Goal: Information Seeking & Learning: Learn about a topic

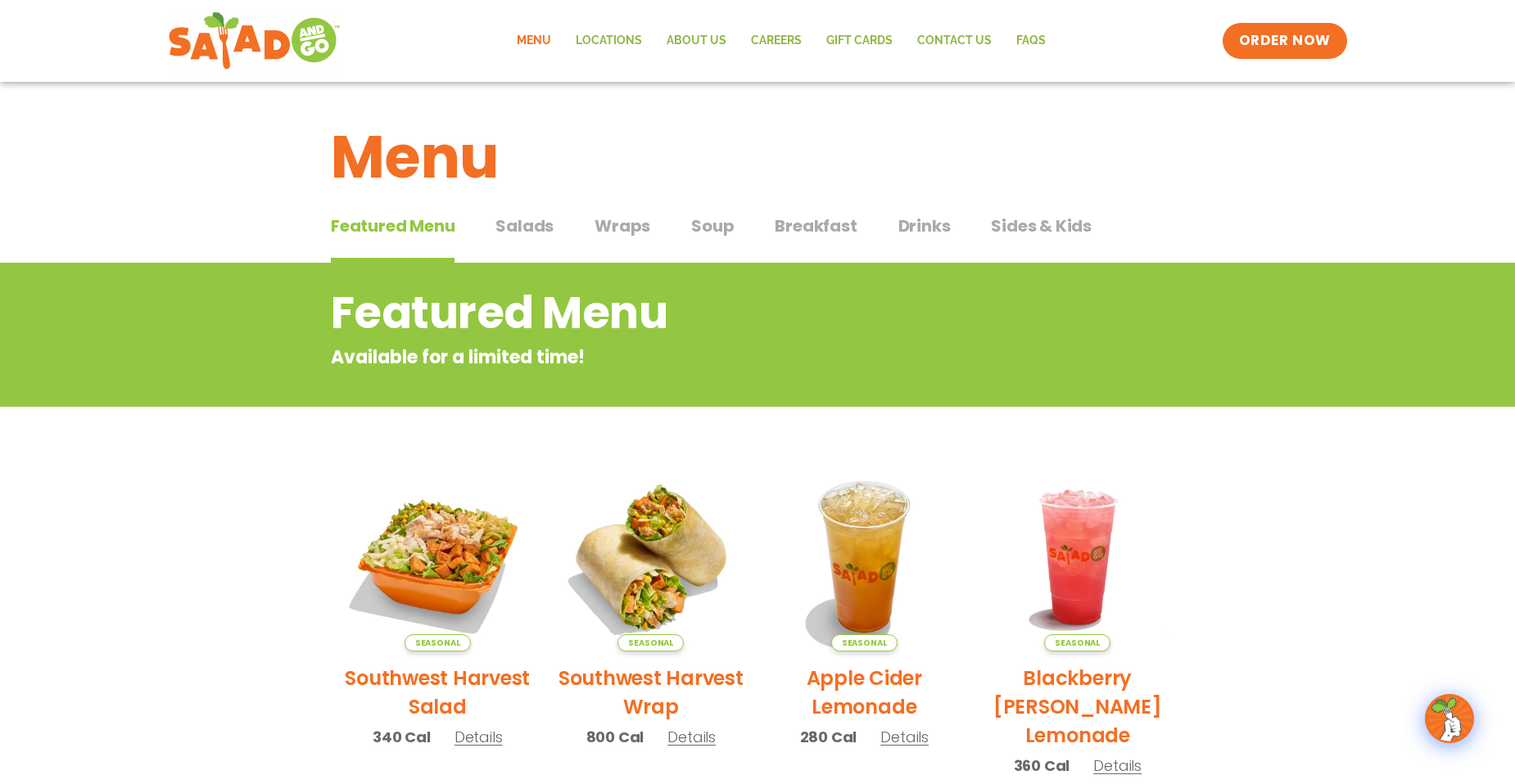
click at [525, 230] on span "Salads" at bounding box center [523, 226] width 58 height 25
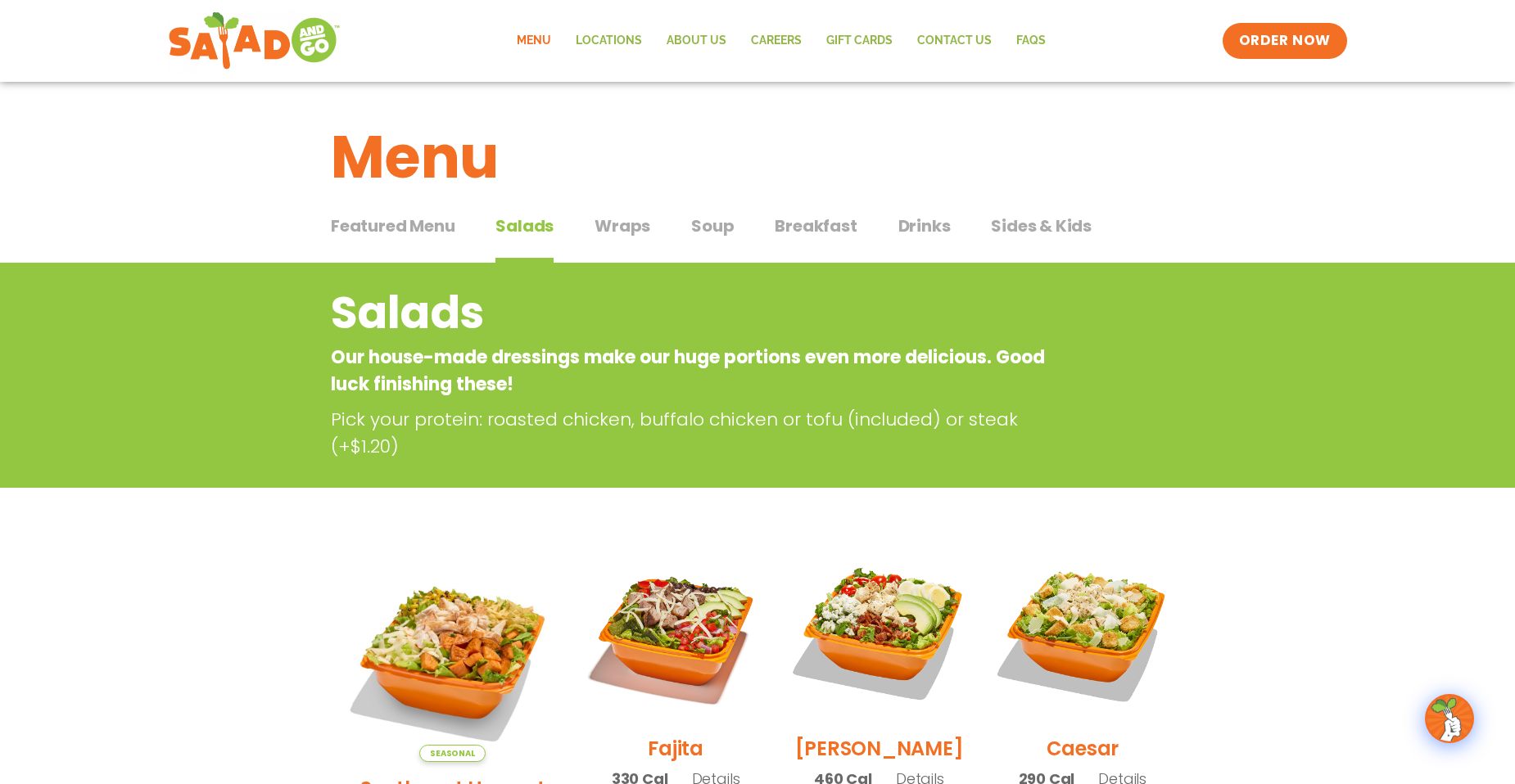
click at [608, 218] on span "Wraps" at bounding box center [622, 226] width 56 height 25
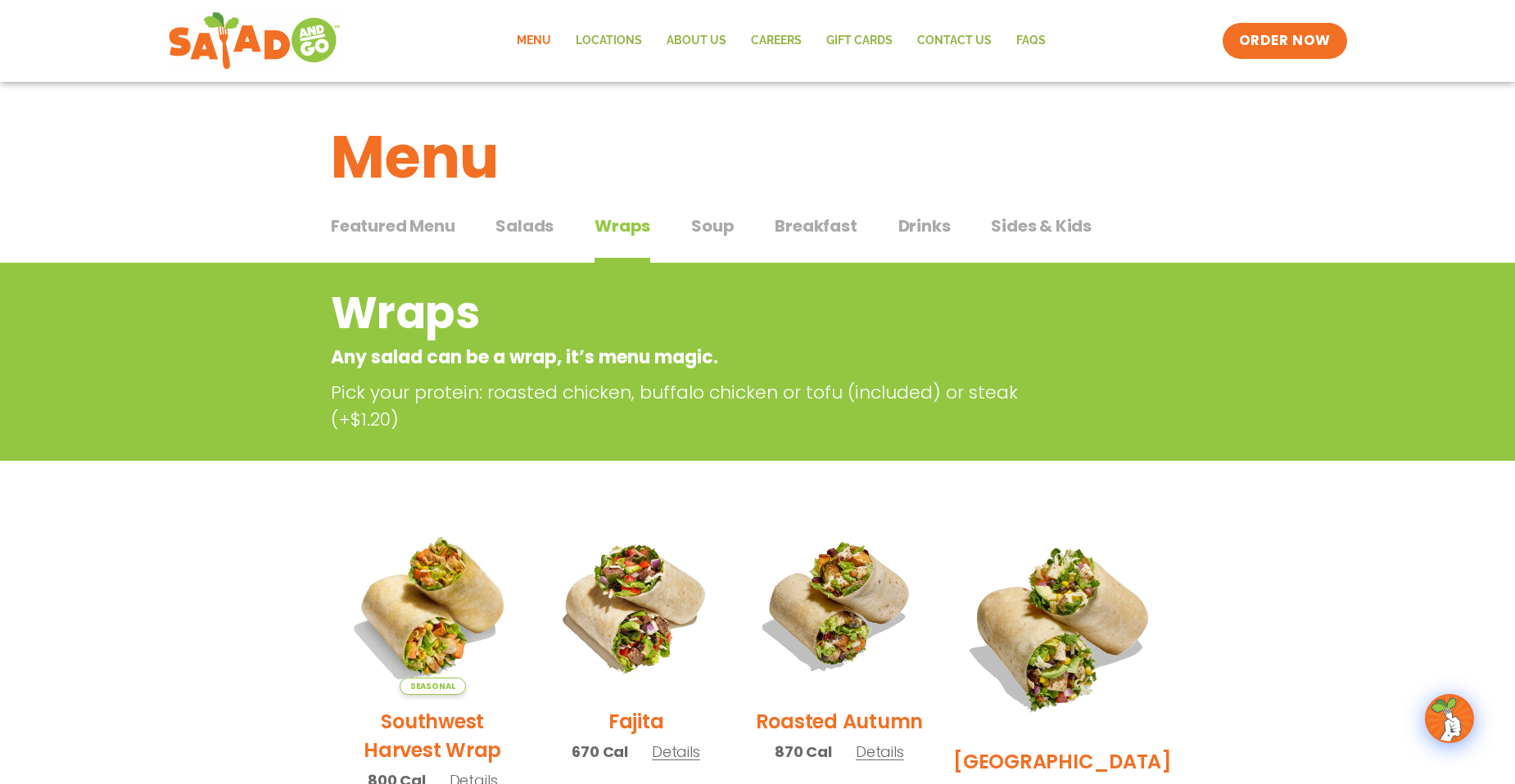
click at [520, 226] on span "Salads" at bounding box center [523, 226] width 58 height 25
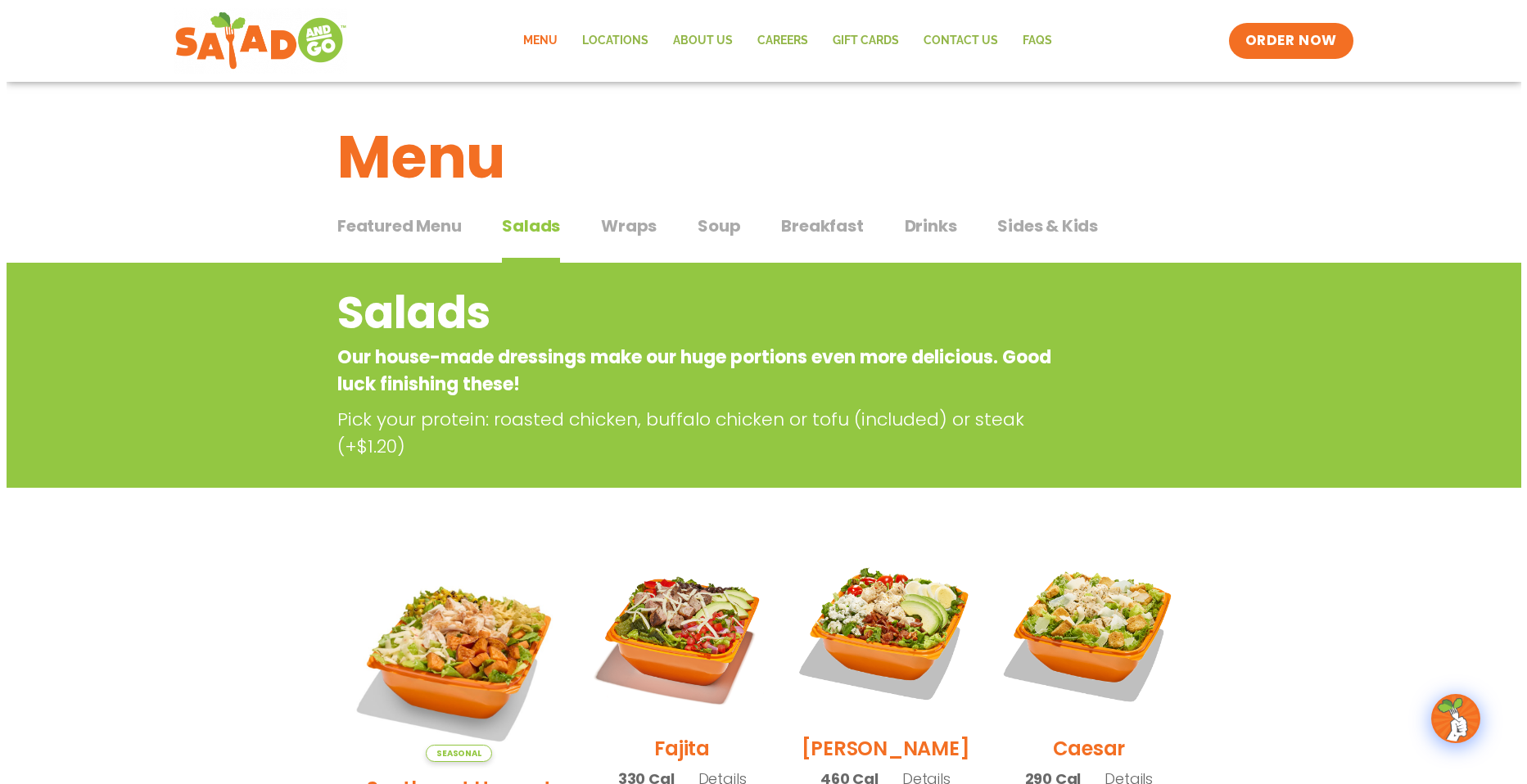
scroll to position [219, 0]
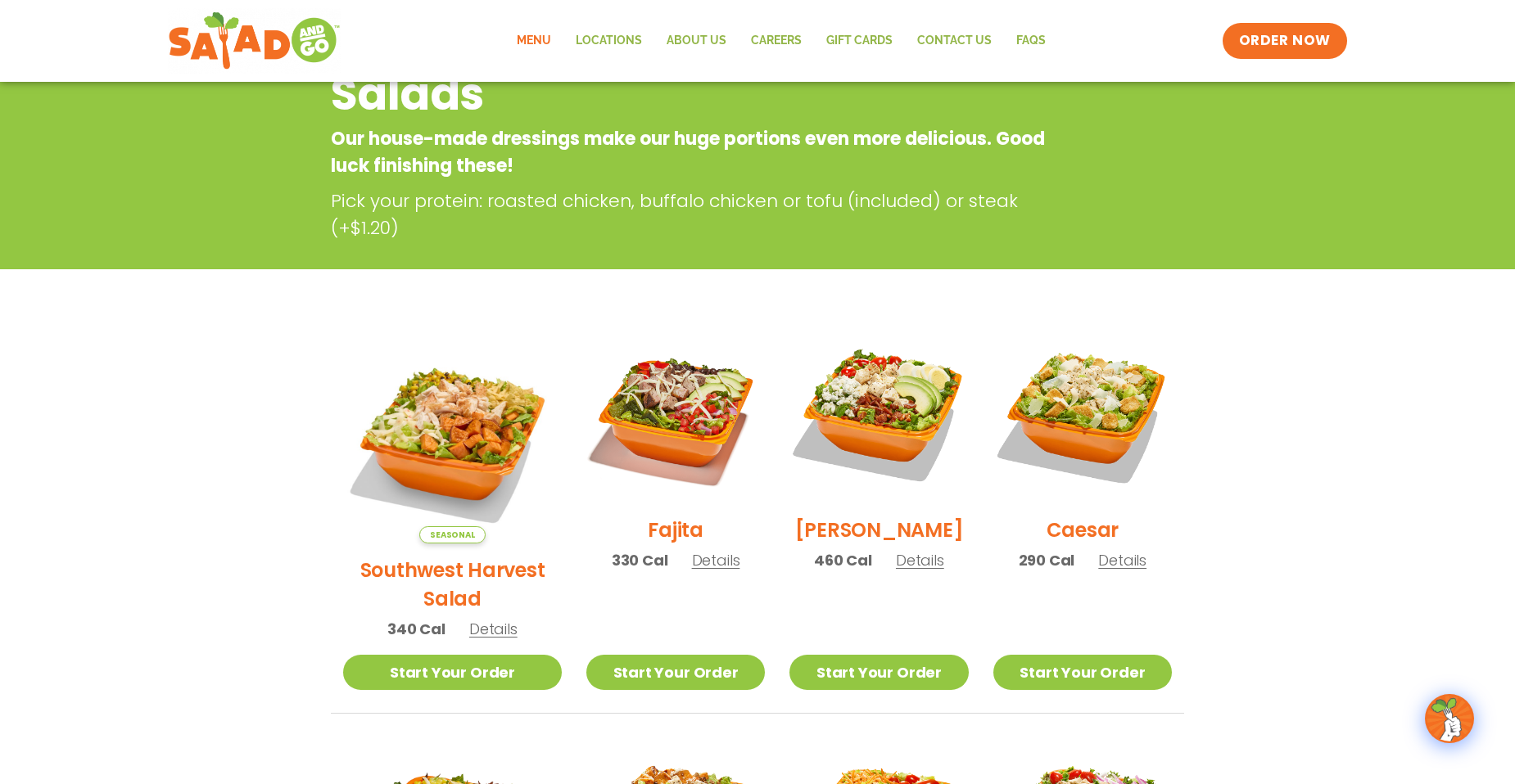
click at [692, 570] on span "Details" at bounding box center [716, 560] width 48 height 20
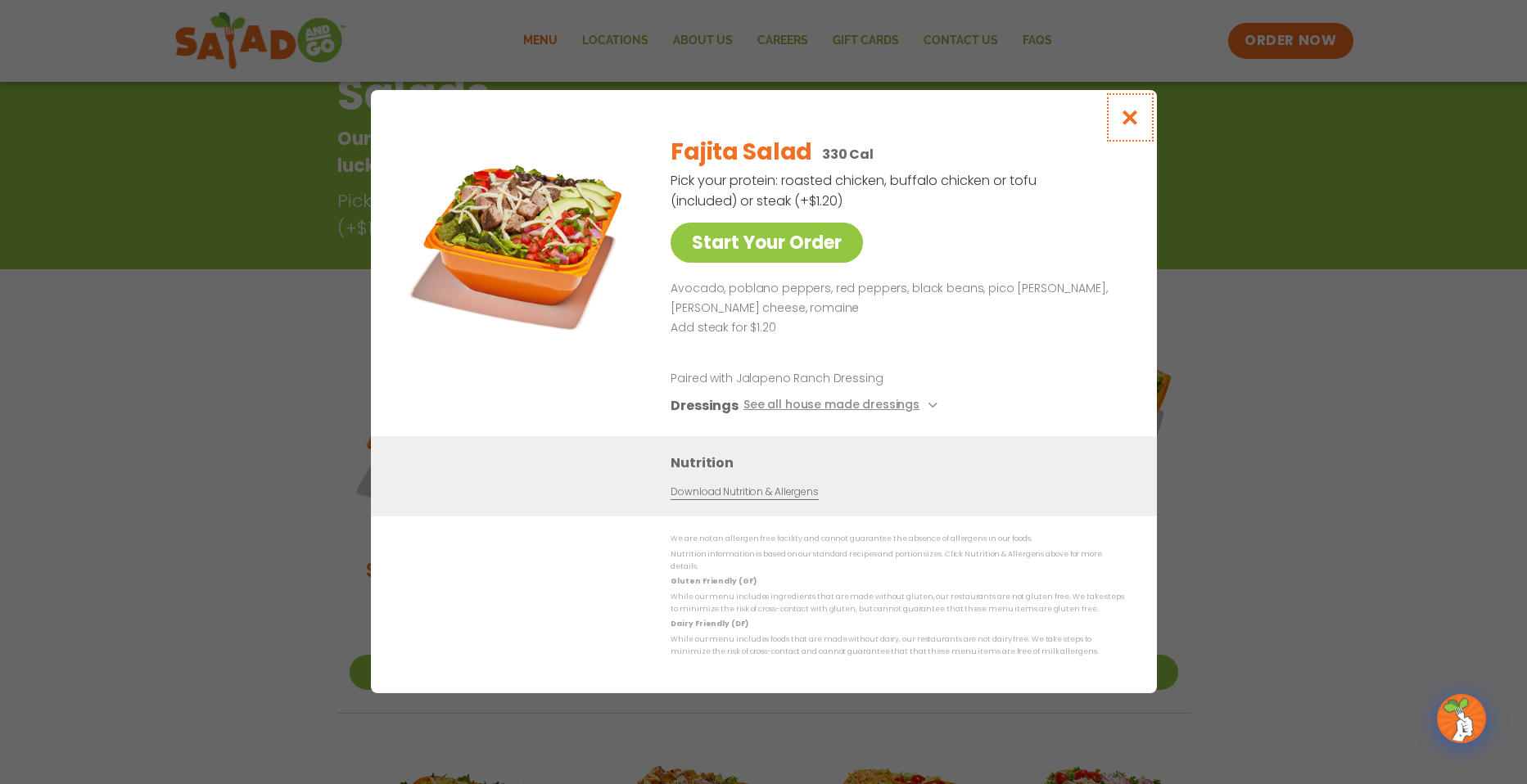
click at [1139, 123] on icon "Close modal" at bounding box center [1129, 117] width 20 height 17
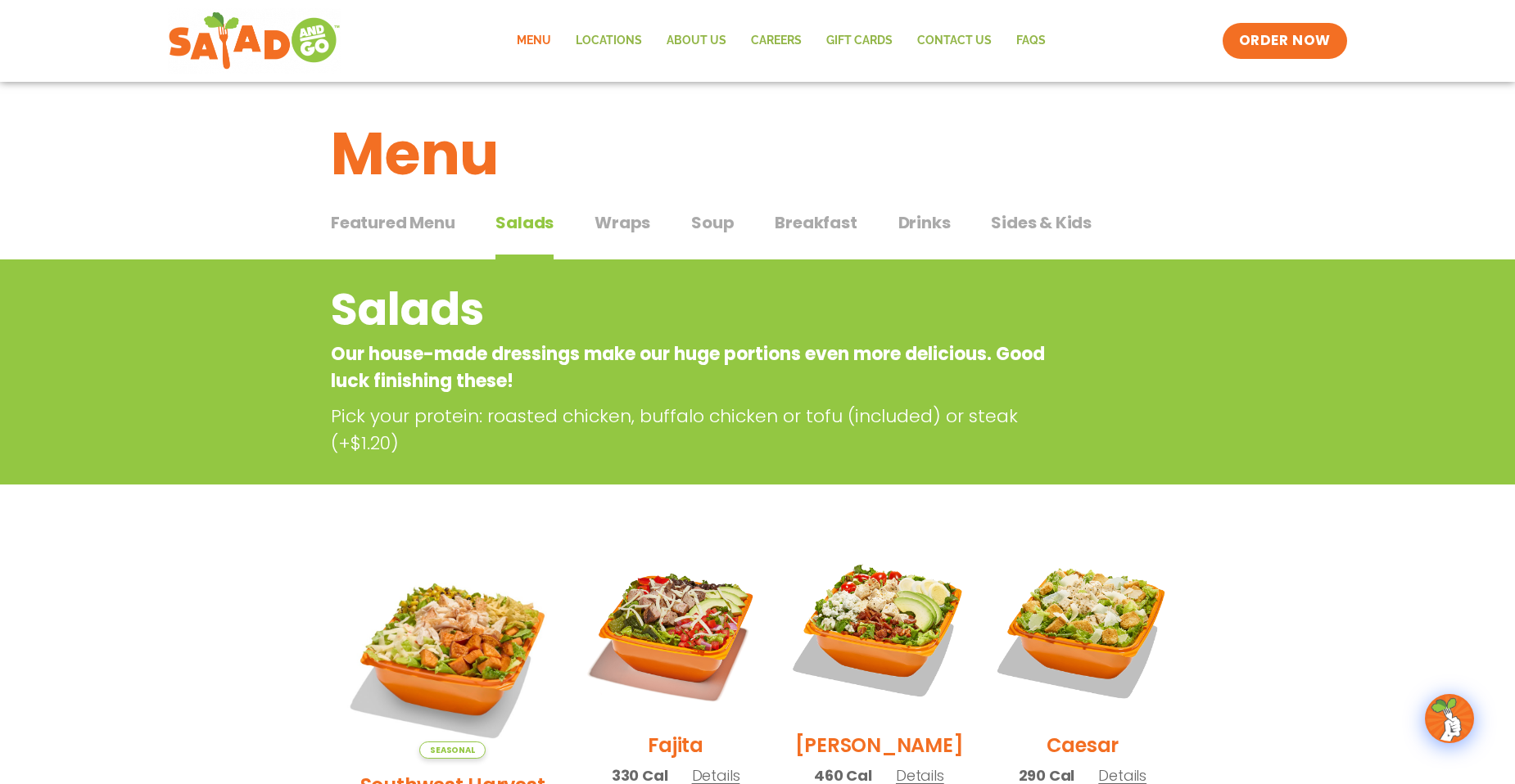
scroll to position [0, 0]
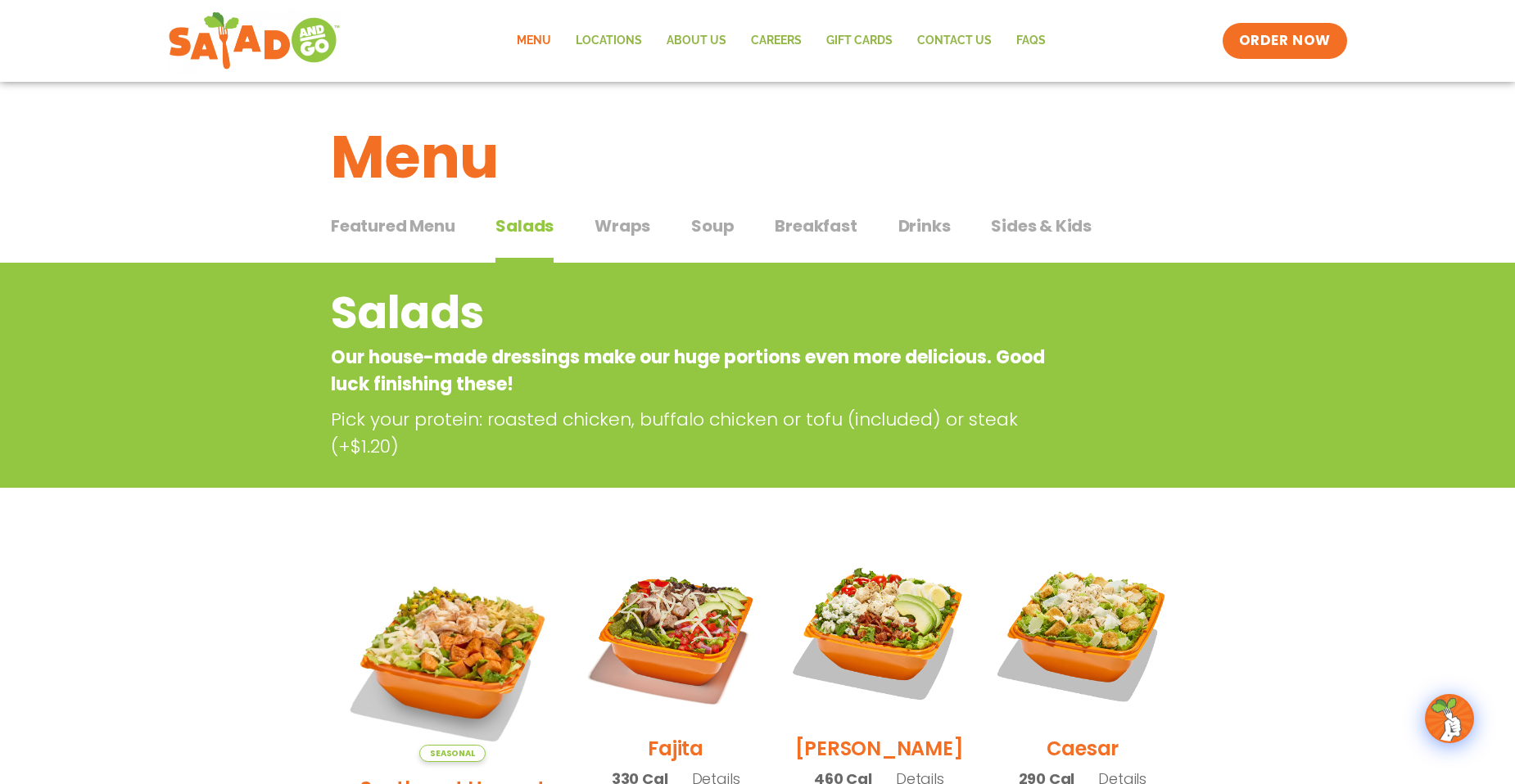
click at [694, 223] on span "Soup" at bounding box center [712, 226] width 43 height 25
